Goal: Task Accomplishment & Management: Use online tool/utility

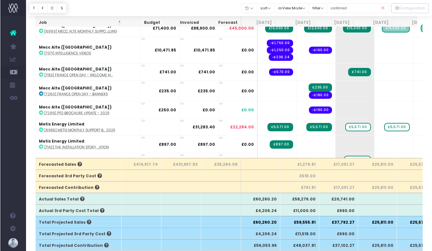
scroll to position [708, 0]
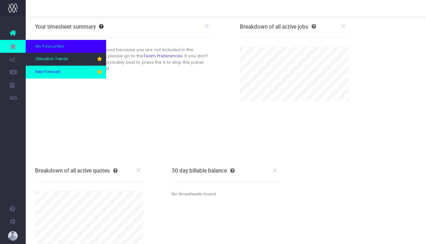
click at [66, 76] on link "New Forecast" at bounding box center [66, 72] width 80 height 13
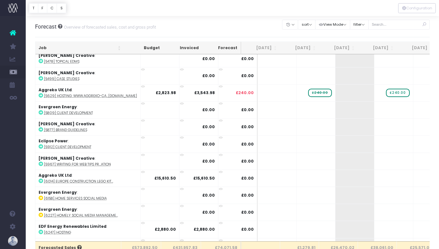
scroll to position [23, 0]
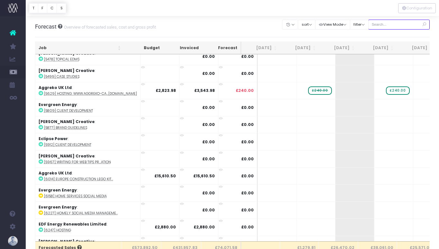
click at [409, 24] on input "text" at bounding box center [399, 25] width 62 height 10
type input "confirmed"
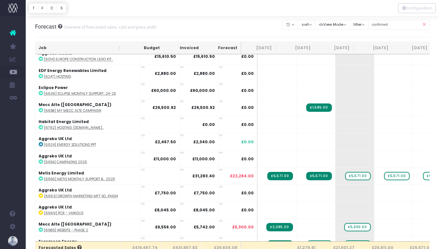
click at [51, 45] on th "Job" at bounding box center [79, 48] width 89 height 13
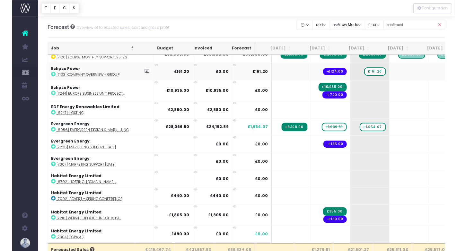
scroll to position [0, 1]
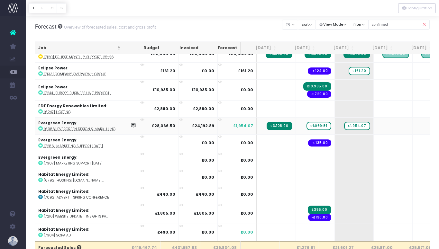
click at [98, 127] on abbr "[6986] Evergreen Design & Mark...lling" at bounding box center [80, 129] width 72 height 5
click at [93, 128] on abbr "[6986] Evergreen Design & Mark...lling" at bounding box center [80, 129] width 72 height 5
click at [101, 146] on abbr "[7286] Marketing Support [DATE]" at bounding box center [73, 146] width 59 height 5
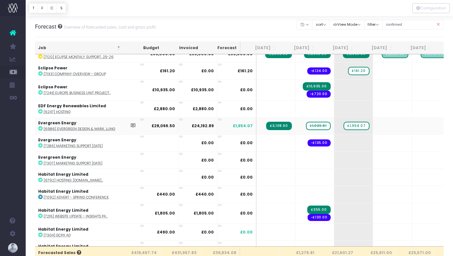
click at [97, 127] on abbr "[6986] Evergreen Design & Mark...lling" at bounding box center [80, 129] width 72 height 5
